Goal: Information Seeking & Learning: Learn about a topic

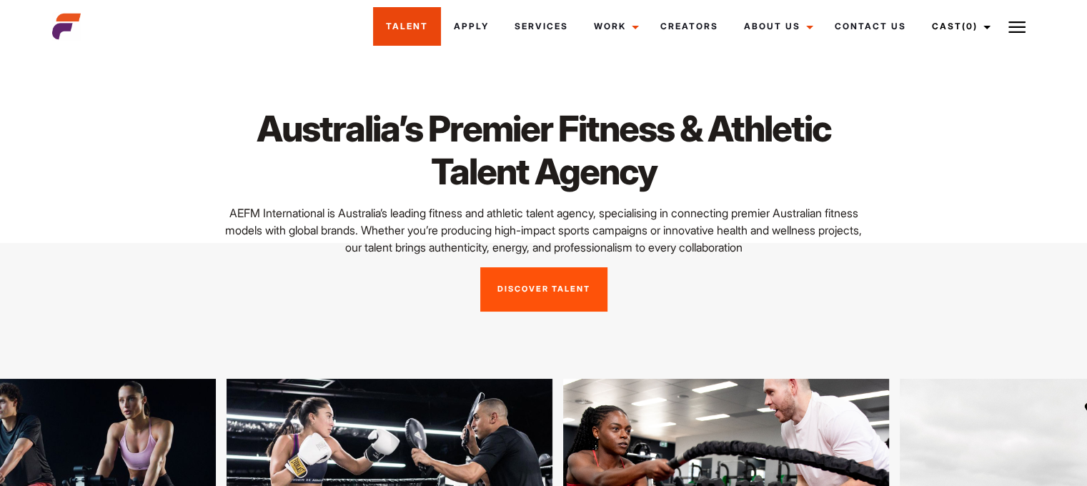
click at [421, 24] on link "Talent" at bounding box center [407, 26] width 68 height 39
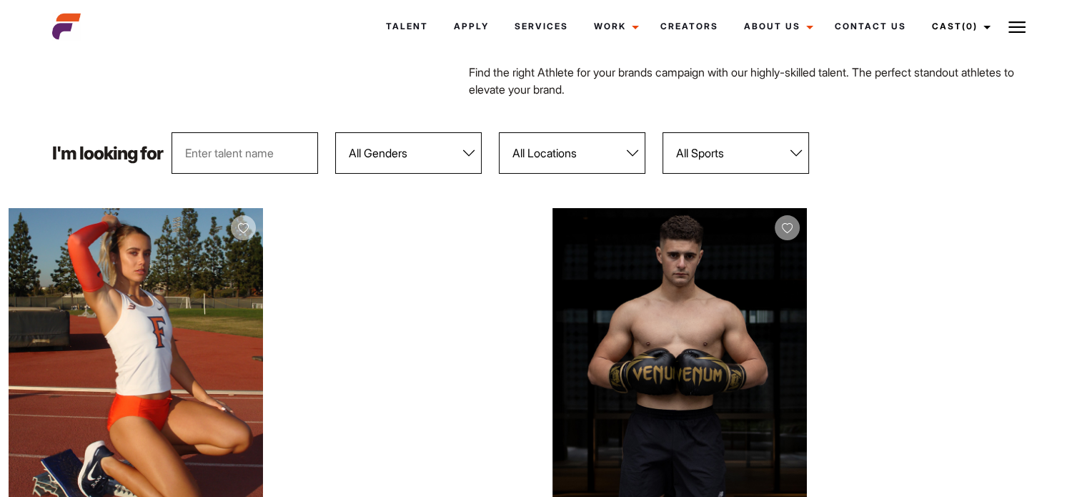
scroll to position [143, 0]
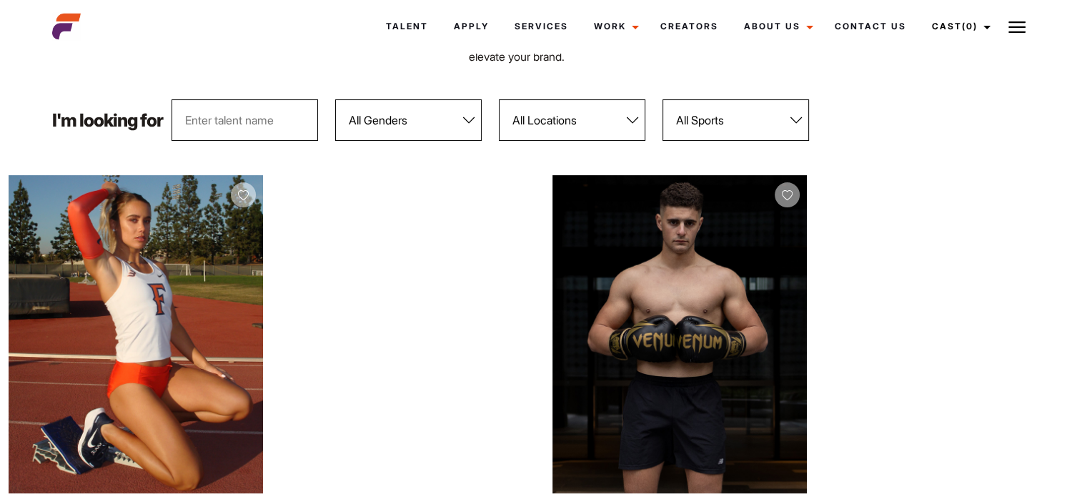
click at [435, 133] on select "All Genders Female Male" at bounding box center [408, 119] width 146 height 41
select select "103"
click at [335, 99] on select "All Genders Female Male" at bounding box center [408, 119] width 146 height 41
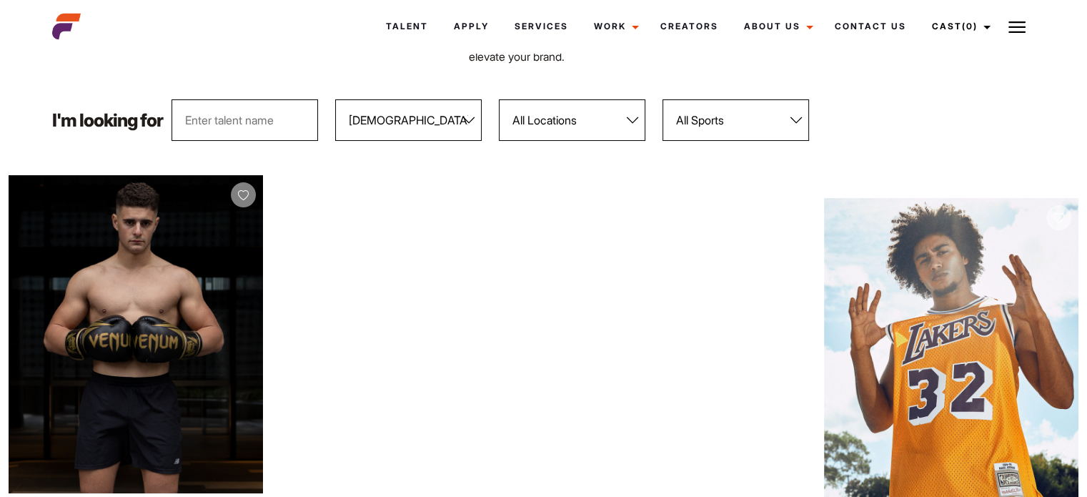
click at [551, 130] on select "All Locations Adelaide Brisbane Darwin Gold Coast Melbourne Perth Sunshine Coas…" at bounding box center [572, 119] width 146 height 41
select select "118"
click at [499, 99] on select "All Locations Adelaide Brisbane Darwin Gold Coast Melbourne Perth Sunshine Coas…" at bounding box center [572, 119] width 146 height 41
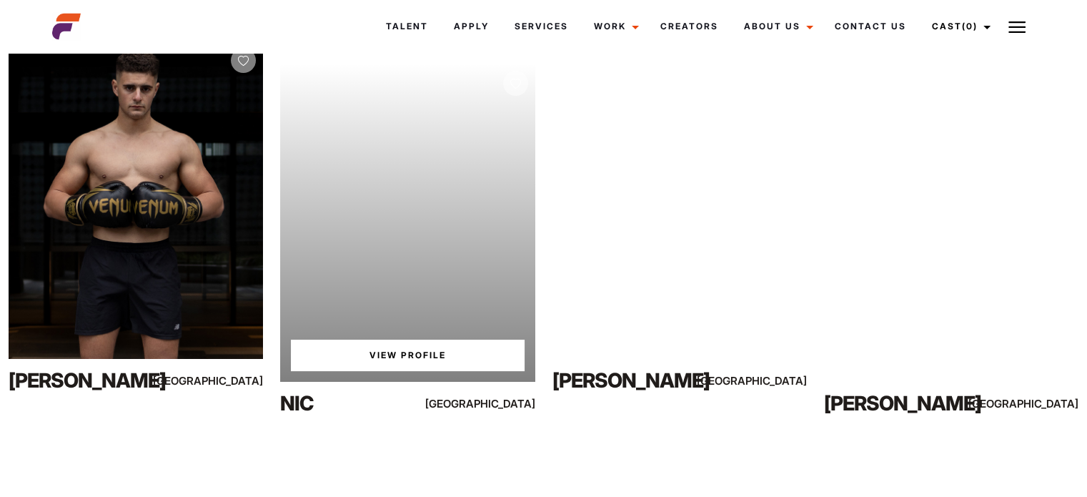
scroll to position [286, 0]
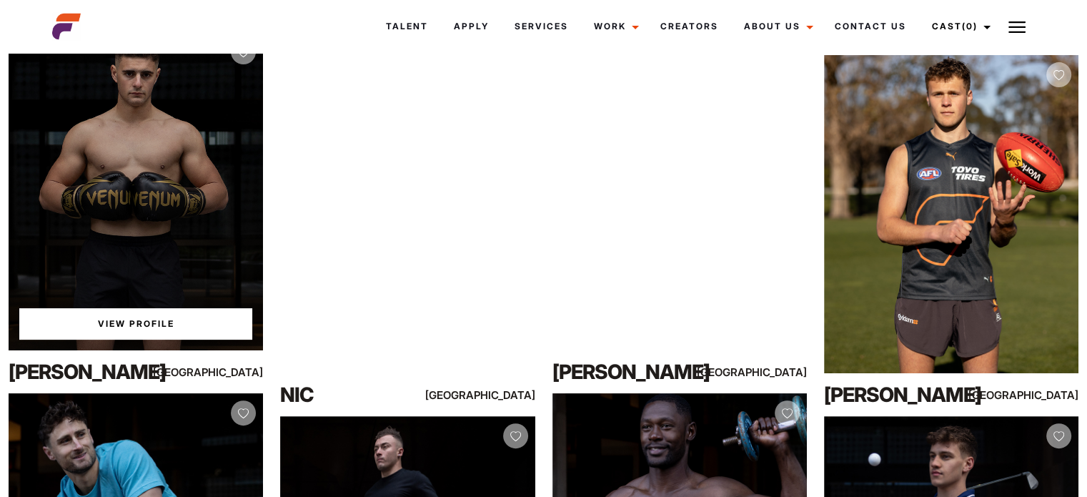
click at [131, 315] on link "View Profile" at bounding box center [135, 323] width 233 height 31
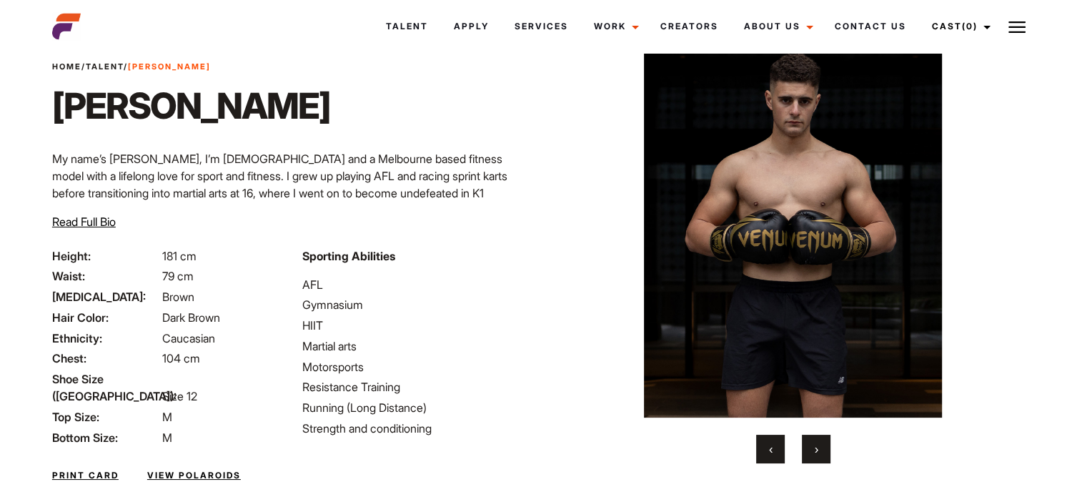
scroll to position [71, 0]
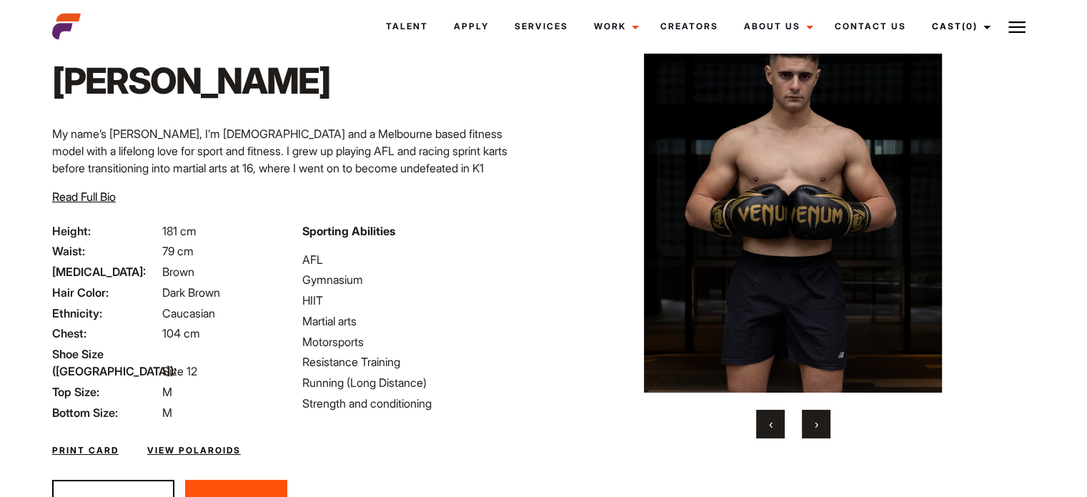
click at [820, 415] on button "›" at bounding box center [816, 423] width 29 height 29
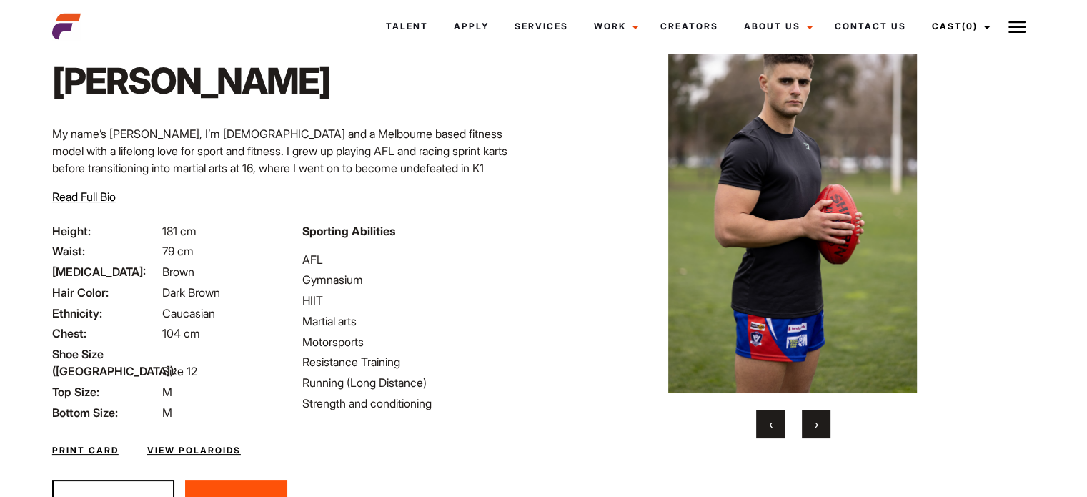
click at [820, 416] on button "›" at bounding box center [816, 423] width 29 height 29
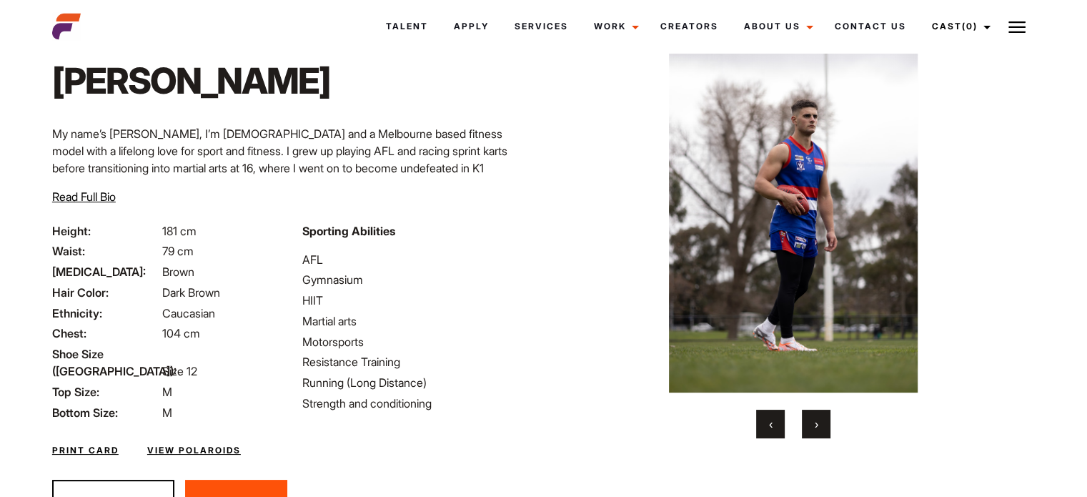
click at [820, 417] on button "›" at bounding box center [816, 423] width 29 height 29
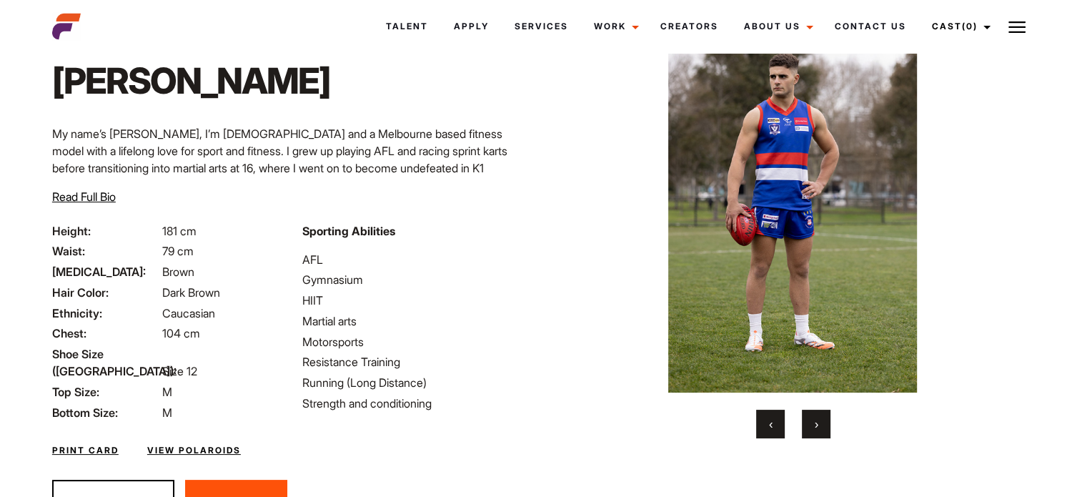
click at [820, 417] on button "›" at bounding box center [816, 423] width 29 height 29
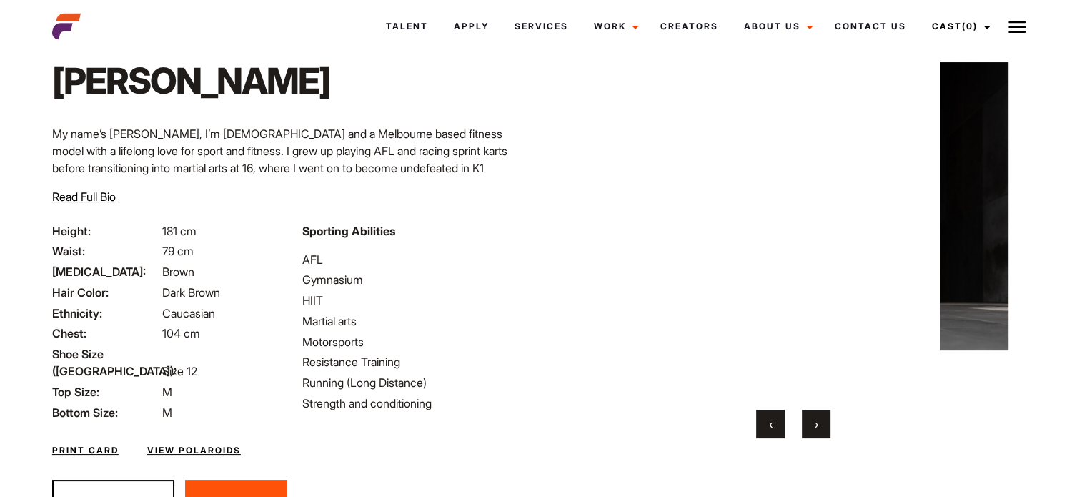
click at [820, 417] on button "›" at bounding box center [816, 423] width 29 height 29
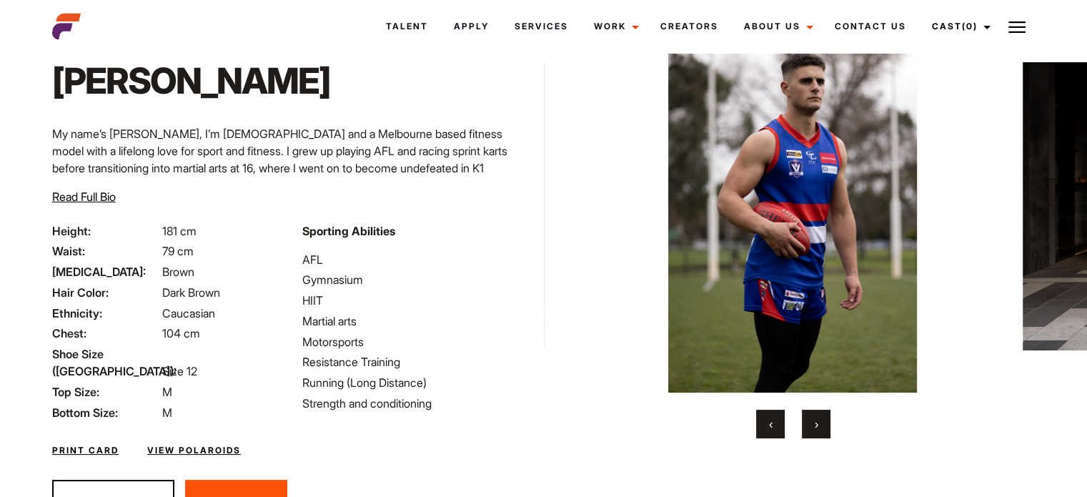
click at [820, 417] on button "›" at bounding box center [816, 423] width 29 height 29
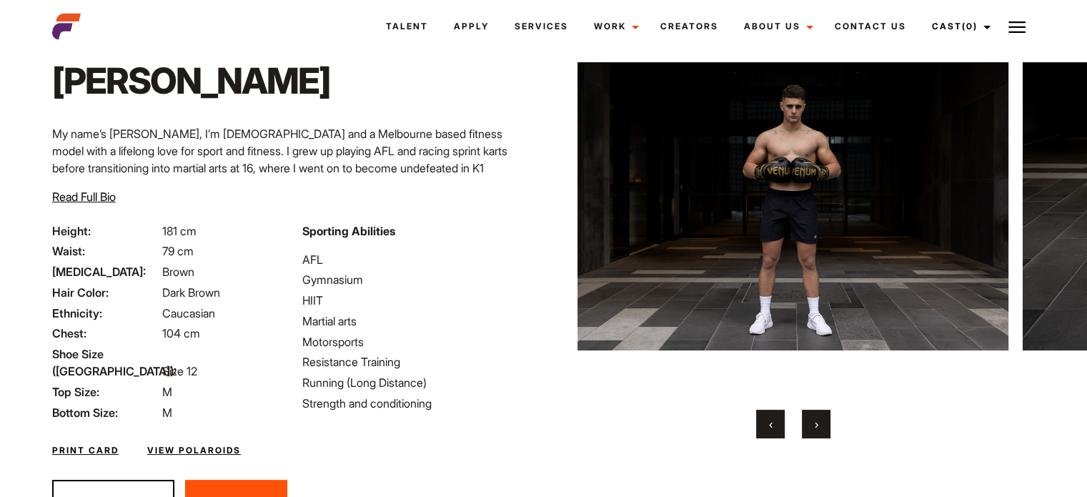
click at [820, 417] on button "›" at bounding box center [816, 423] width 29 height 29
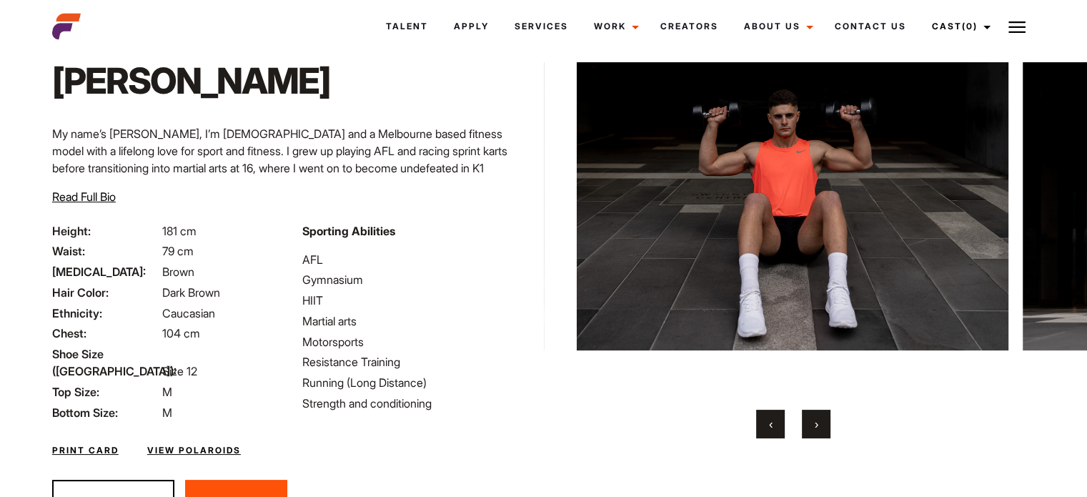
click at [820, 417] on button "›" at bounding box center [816, 423] width 29 height 29
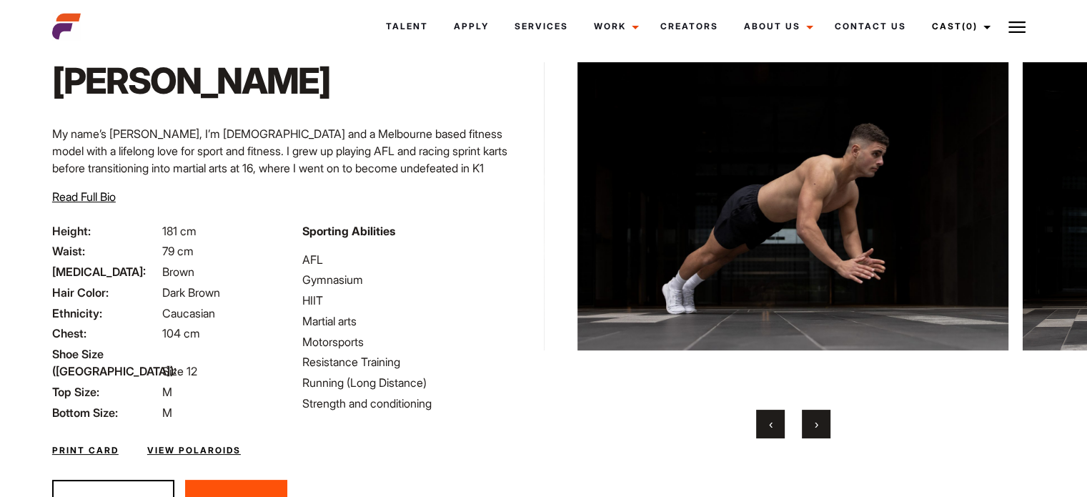
click at [820, 417] on button "›" at bounding box center [816, 423] width 29 height 29
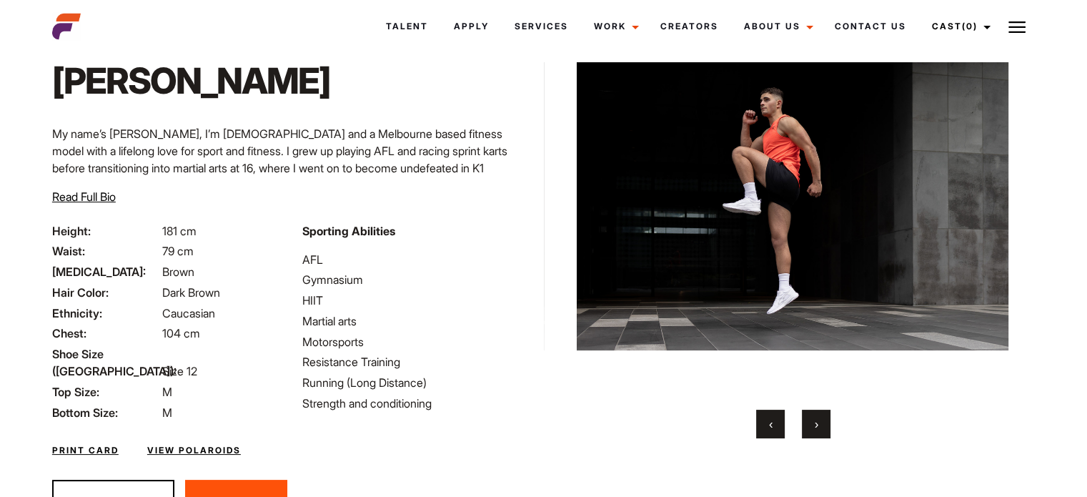
click at [820, 417] on button "›" at bounding box center [816, 423] width 29 height 29
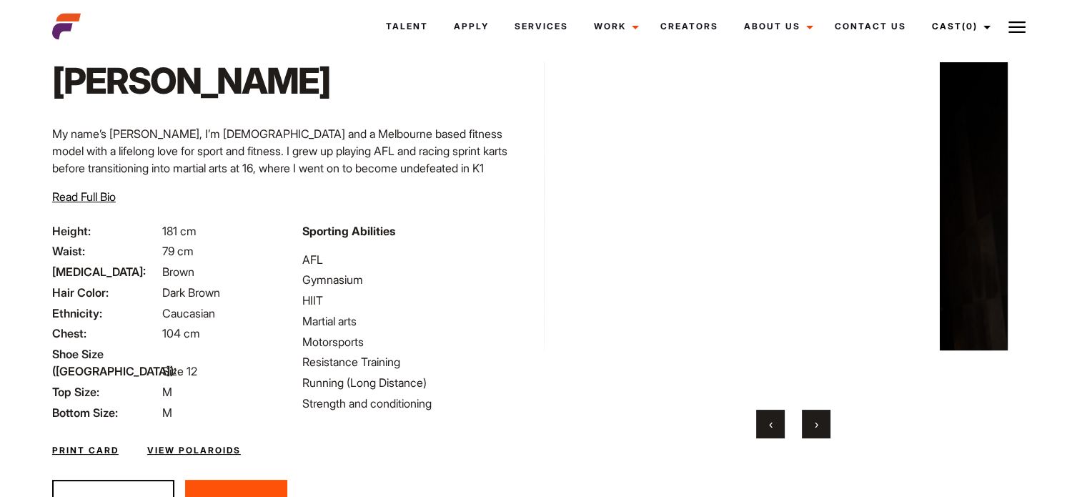
click at [820, 417] on button "›" at bounding box center [816, 423] width 29 height 29
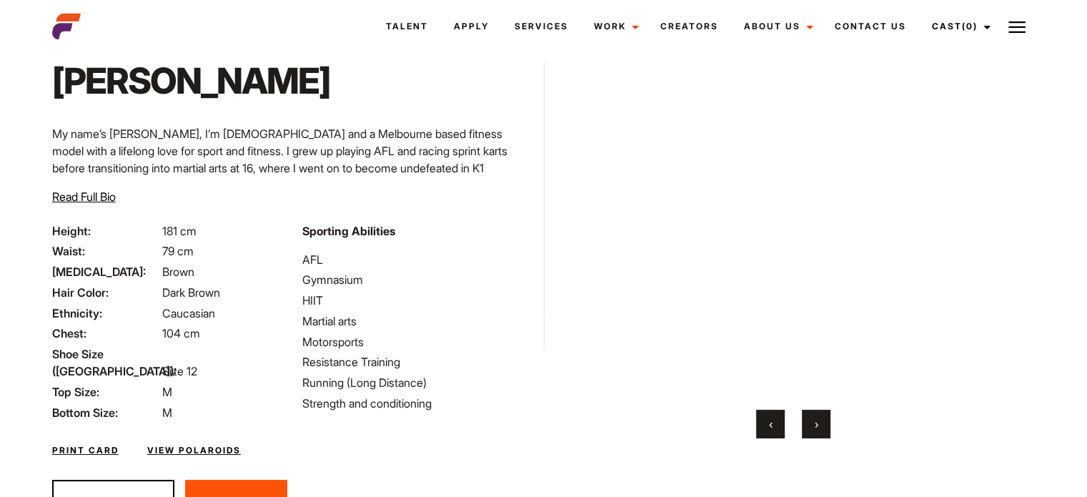
click at [820, 417] on button "›" at bounding box center [816, 423] width 29 height 29
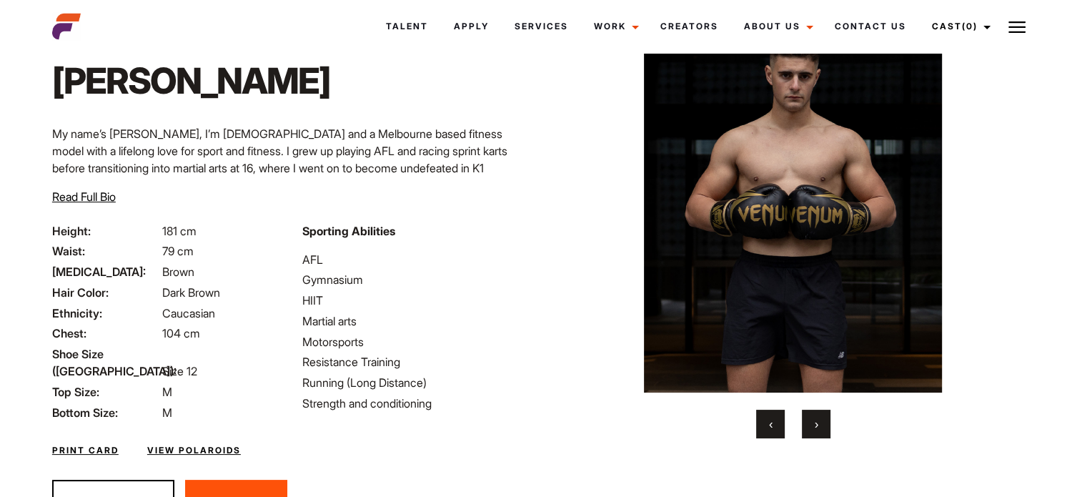
click at [820, 417] on button "›" at bounding box center [816, 423] width 29 height 29
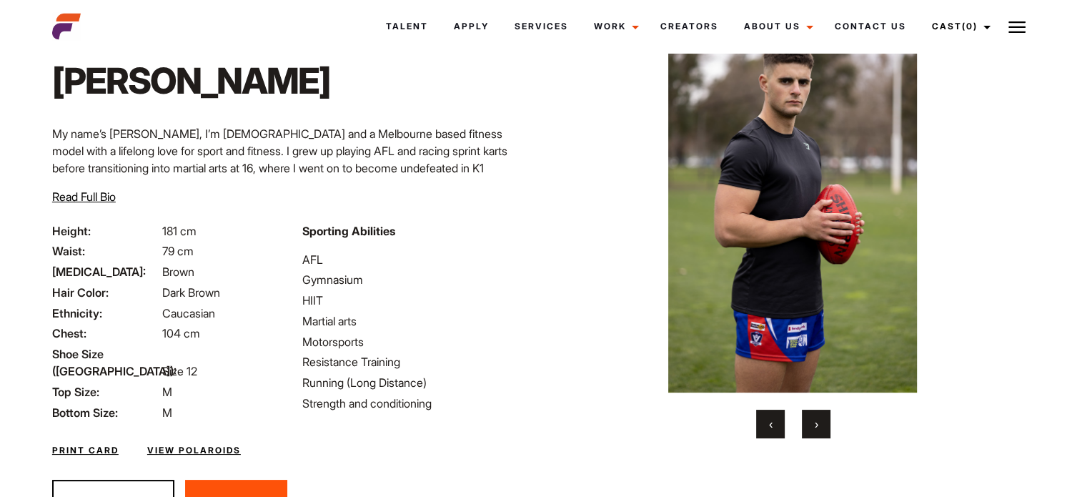
click at [820, 417] on button "›" at bounding box center [816, 423] width 29 height 29
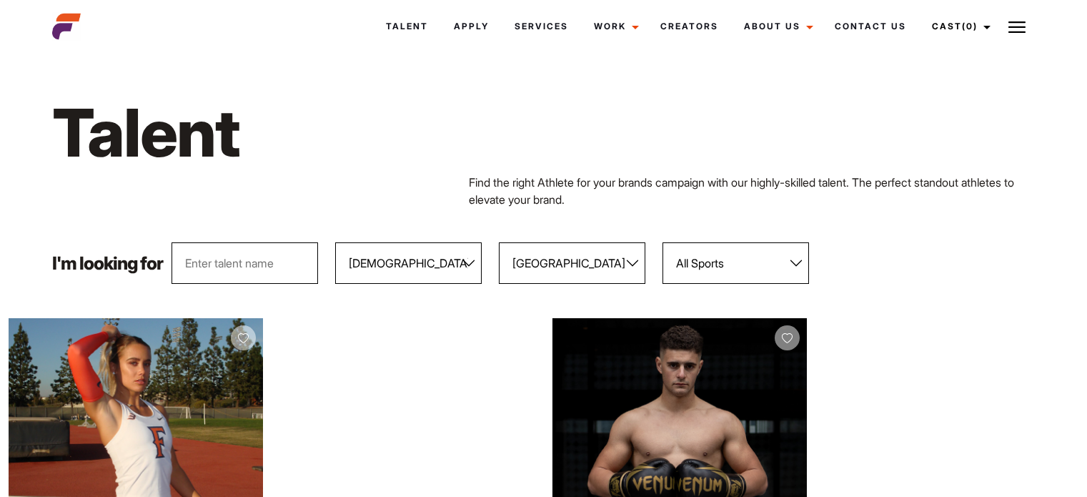
select select "103"
select select "118"
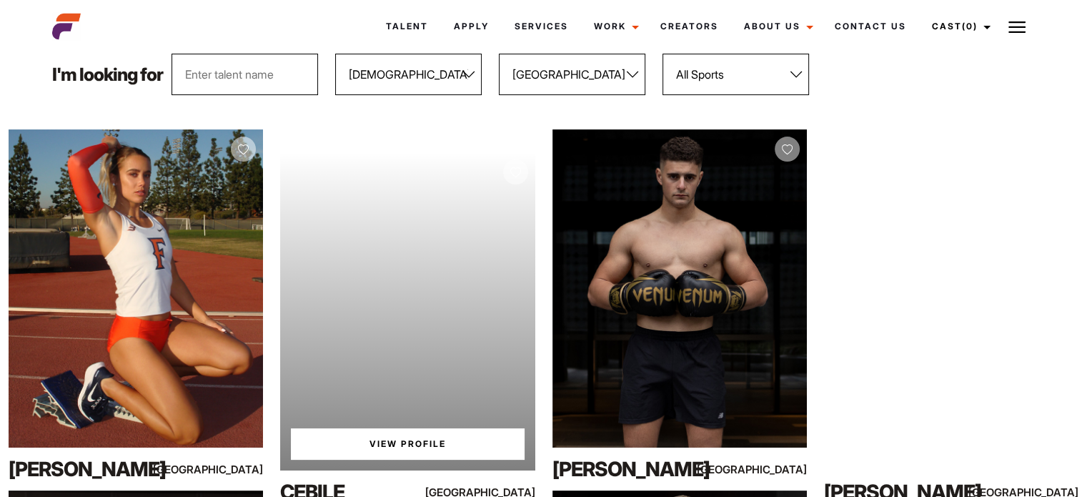
scroll to position [143, 0]
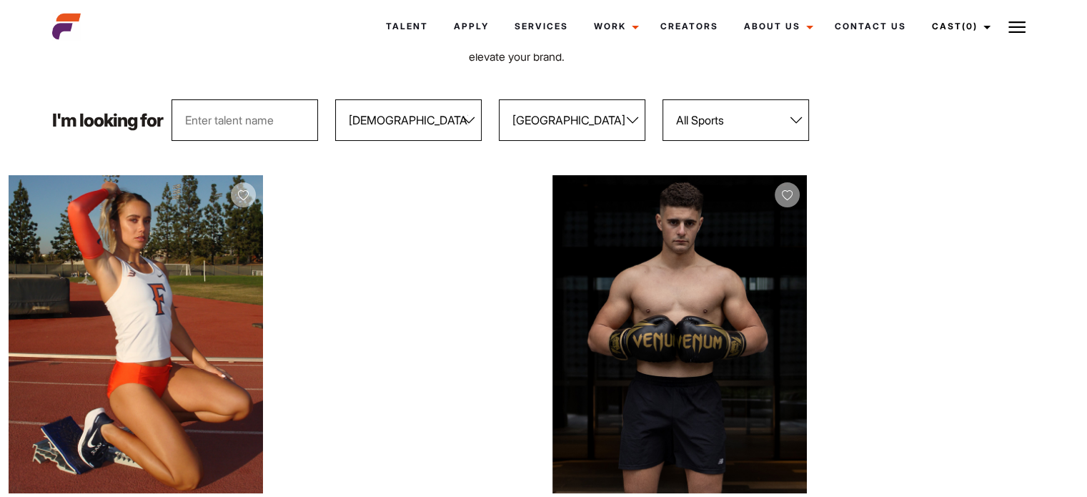
click at [418, 135] on select "All Genders Female Male" at bounding box center [408, 119] width 146 height 41
click at [335, 99] on select "All Genders Female Male" at bounding box center [408, 119] width 146 height 41
click at [566, 129] on select "All Locations Adelaide Brisbane Darwin Gold Coast Melbourne Perth Sunshine Coas…" at bounding box center [572, 119] width 146 height 41
click at [499, 99] on select "All Locations Adelaide Brisbane Darwin Gold Coast Melbourne Perth Sunshine Coas…" at bounding box center [572, 119] width 146 height 41
click at [719, 129] on select "All Sports 100 Meter Butterfly Acrobatics Aerial awareness Aerobics AFL Aflw Am…" at bounding box center [735, 119] width 146 height 41
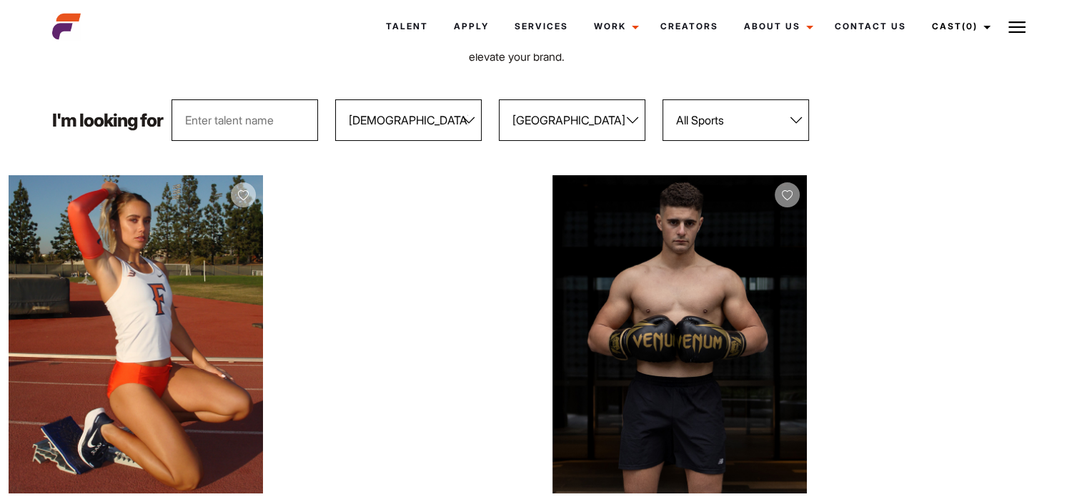
click at [662, 99] on select "All Sports 100 Meter Butterfly Acrobatics Aerial awareness Aerobics AFL Aflw Am…" at bounding box center [735, 119] width 146 height 41
click at [254, 131] on input "text" at bounding box center [244, 119] width 146 height 41
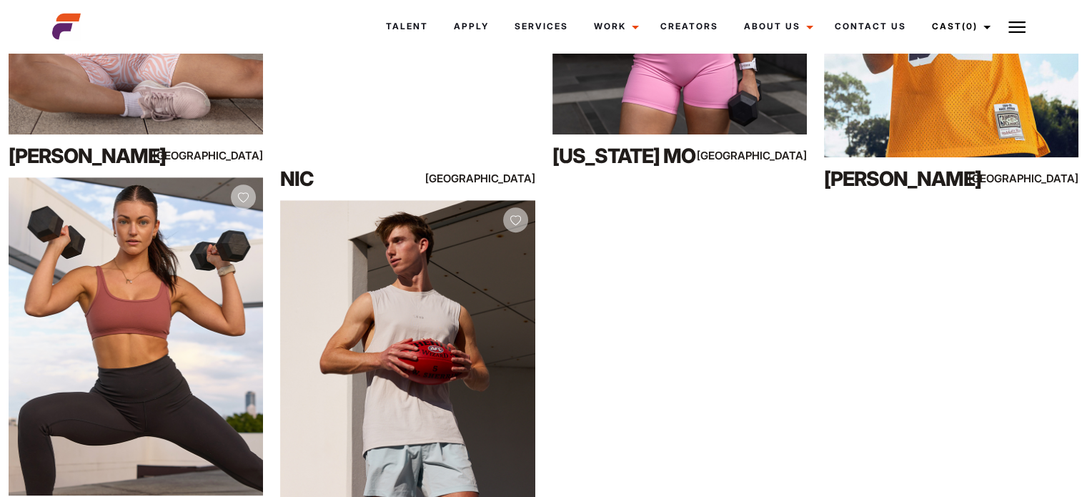
scroll to position [857, 0]
